Goal: Check status

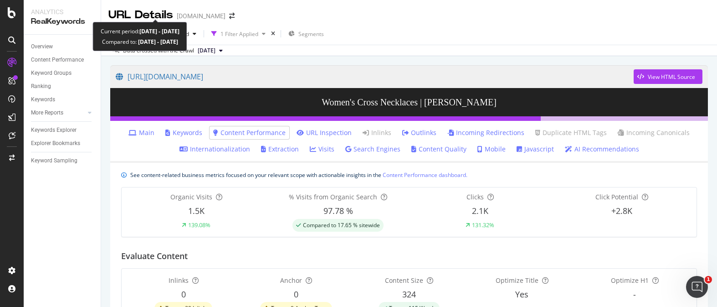
scroll to position [292, 0]
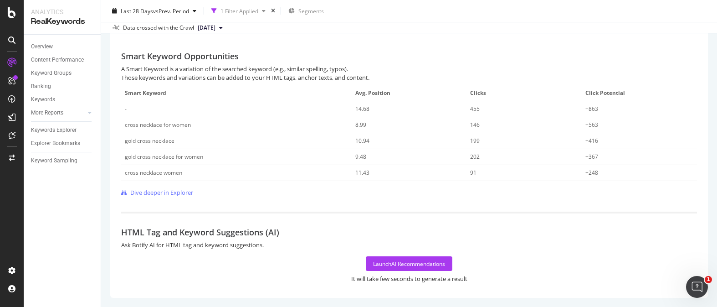
click at [582, 49] on div "Smart Keyword Opportunities" at bounding box center [409, 50] width 576 height 27
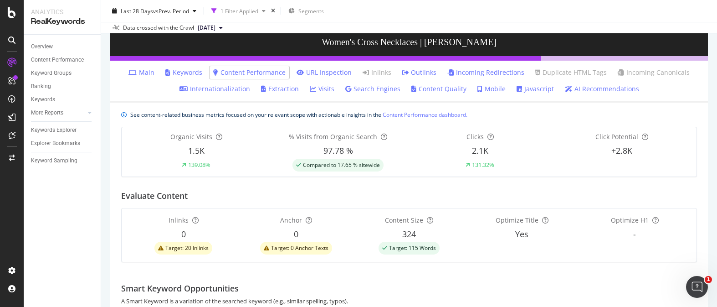
scroll to position [0, 0]
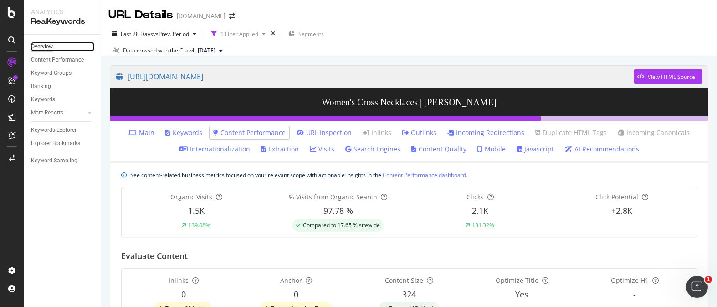
click at [35, 47] on div "Overview" at bounding box center [42, 47] width 22 height 10
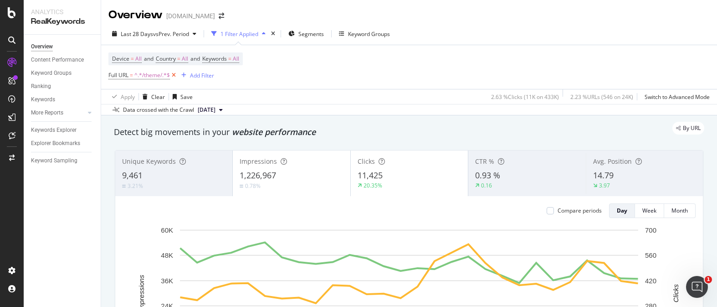
click at [175, 77] on icon at bounding box center [174, 75] width 8 height 9
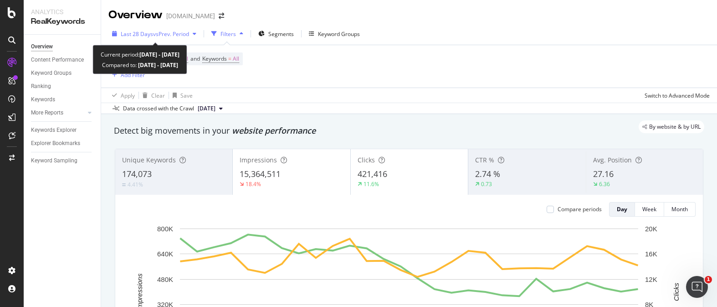
click at [192, 34] on div "button" at bounding box center [194, 33] width 11 height 5
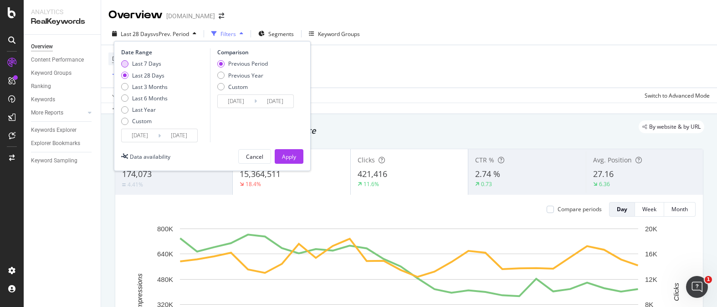
click at [125, 62] on div "Last 7 Days" at bounding box center [124, 63] width 7 height 7
type input "[DATE]"
click at [178, 133] on input "[DATE]" at bounding box center [179, 135] width 36 height 13
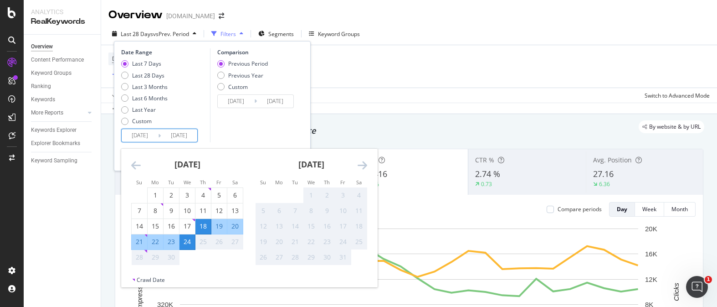
click at [135, 244] on div "21" at bounding box center [139, 241] width 15 height 9
type input "[DATE]"
type input "2025/09/14"
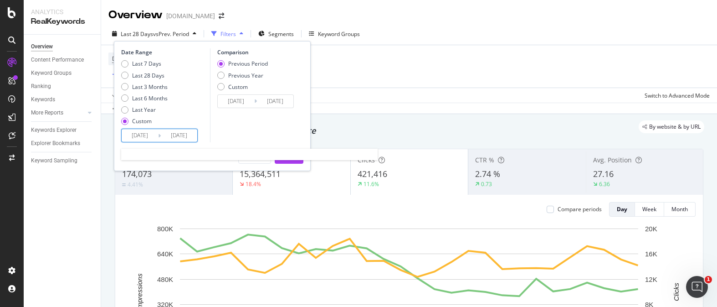
click at [171, 140] on input "[DATE]" at bounding box center [179, 135] width 36 height 13
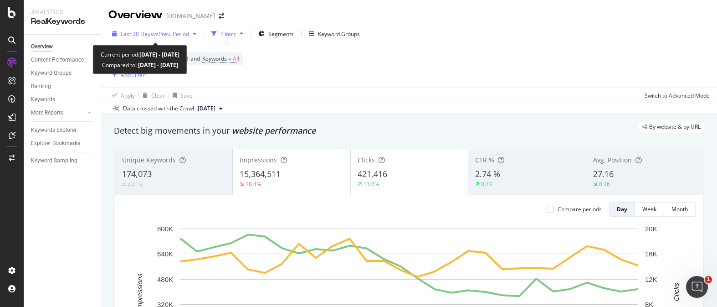
click at [146, 36] on span "Last 28 Days" at bounding box center [137, 34] width 32 height 8
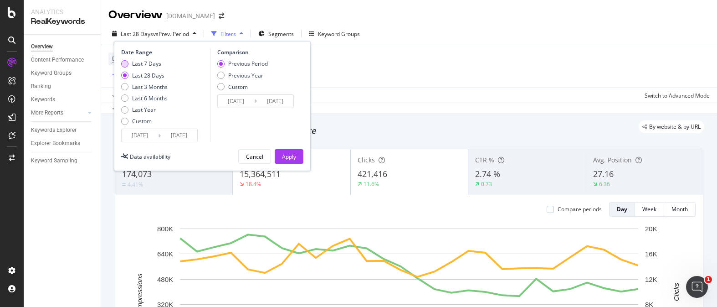
click at [131, 65] on div "Last 7 Days" at bounding box center [144, 64] width 46 height 8
type input "[DATE]"
click at [220, 74] on div "Previous Year" at bounding box center [220, 75] width 7 height 7
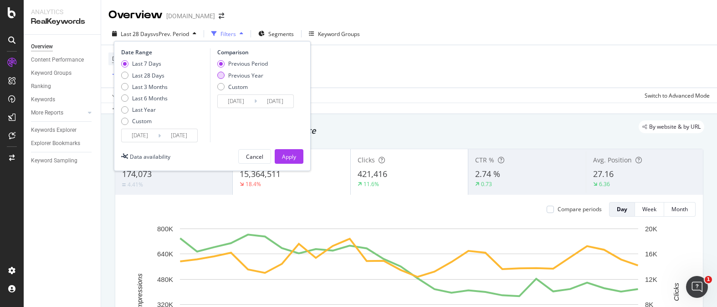
type input "[DATE]"
click at [285, 154] on div "Apply" at bounding box center [289, 157] width 14 height 8
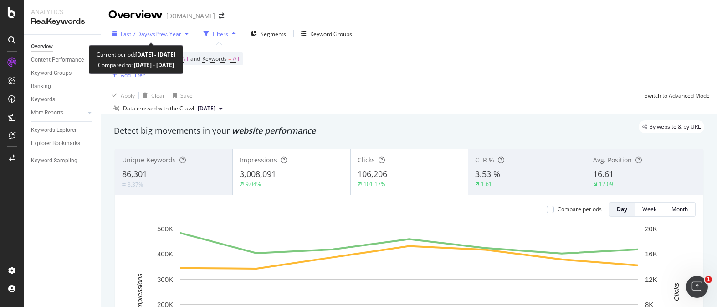
click at [165, 33] on span "vs Prev. Year" at bounding box center [165, 34] width 31 height 8
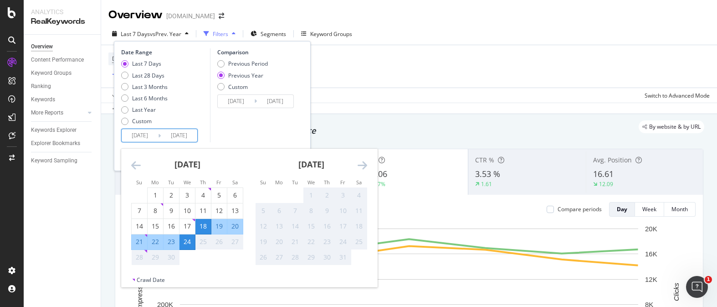
click at [166, 139] on input "[DATE]" at bounding box center [179, 135] width 36 height 13
click at [138, 240] on div "21" at bounding box center [139, 241] width 15 height 9
type input "[DATE]"
click at [182, 137] on input "[DATE]" at bounding box center [179, 135] width 36 height 13
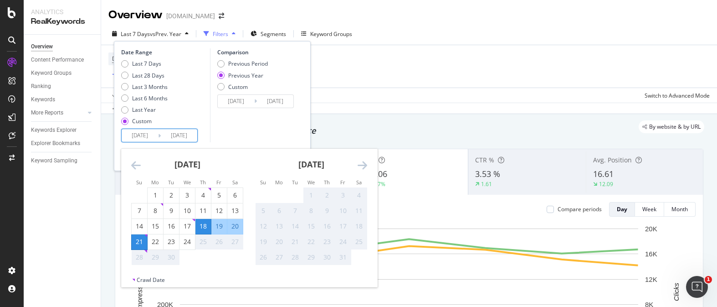
click at [234, 239] on div "27" at bounding box center [234, 241] width 15 height 9
click at [249, 123] on div "Comparison Previous Period Previous Year Custom [DATE] Navigate forward to inte…" at bounding box center [253, 95] width 87 height 94
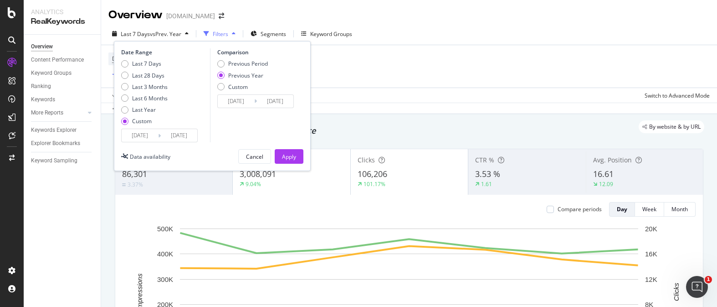
click at [453, 77] on div "Device = All and Country = All and Keywords = All Add Filter" at bounding box center [409, 66] width 602 height 42
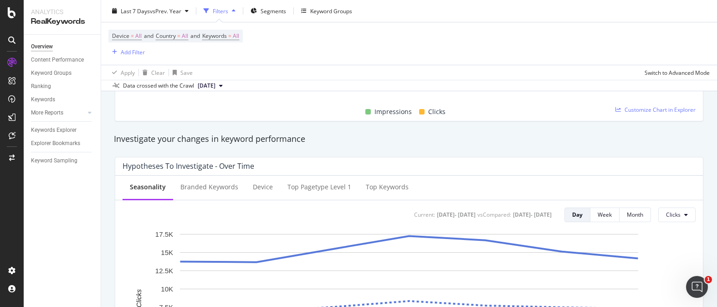
scroll to position [298, 0]
